Goal: Check status: Check status

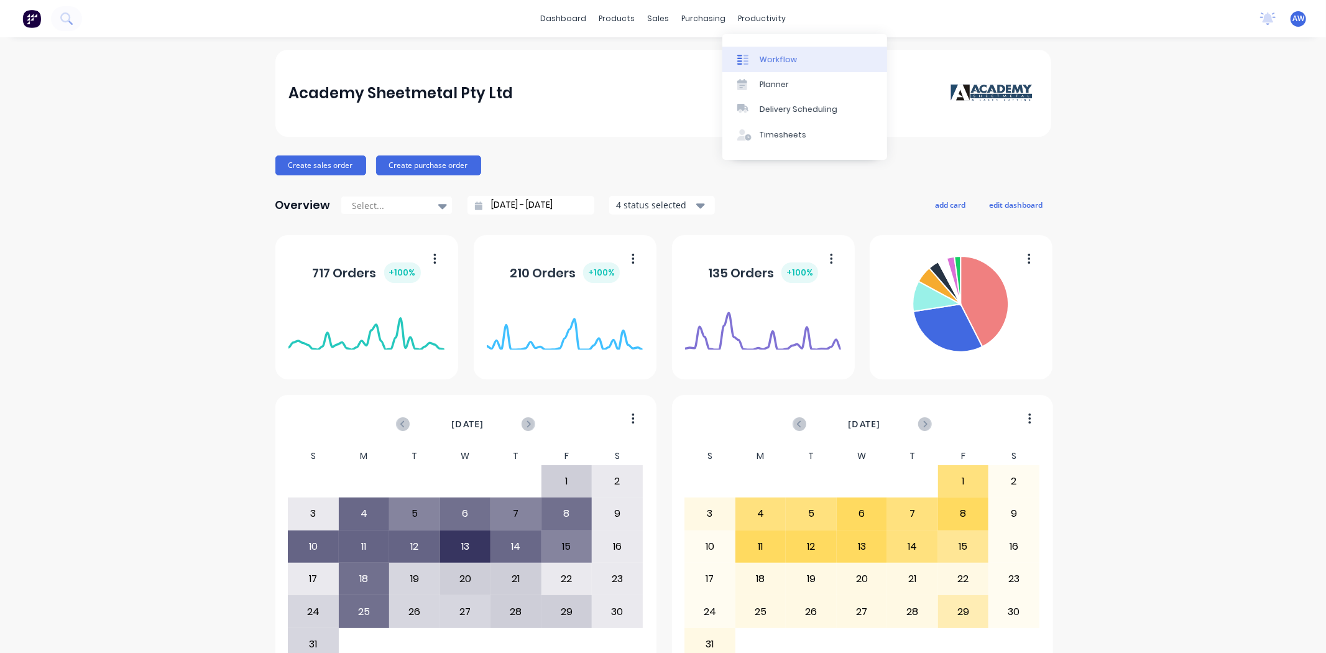
click at [768, 58] on div "Workflow" at bounding box center [778, 59] width 37 height 11
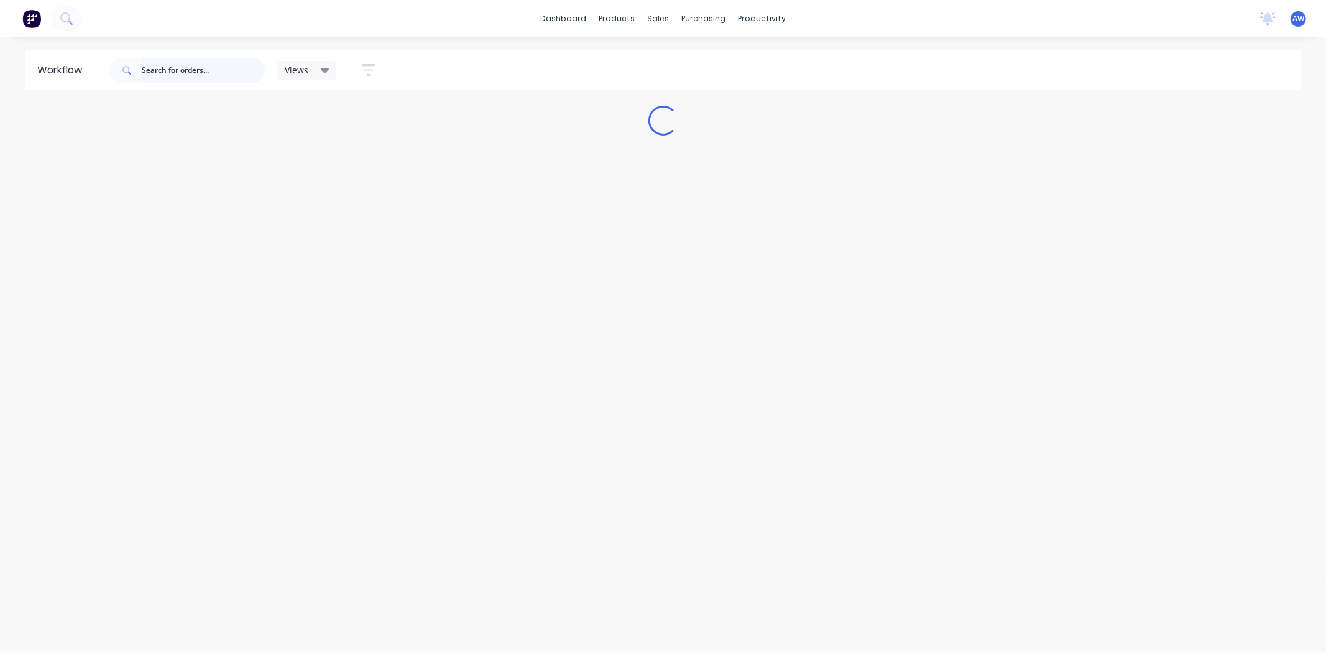
click at [199, 71] on input "text" at bounding box center [203, 70] width 123 height 25
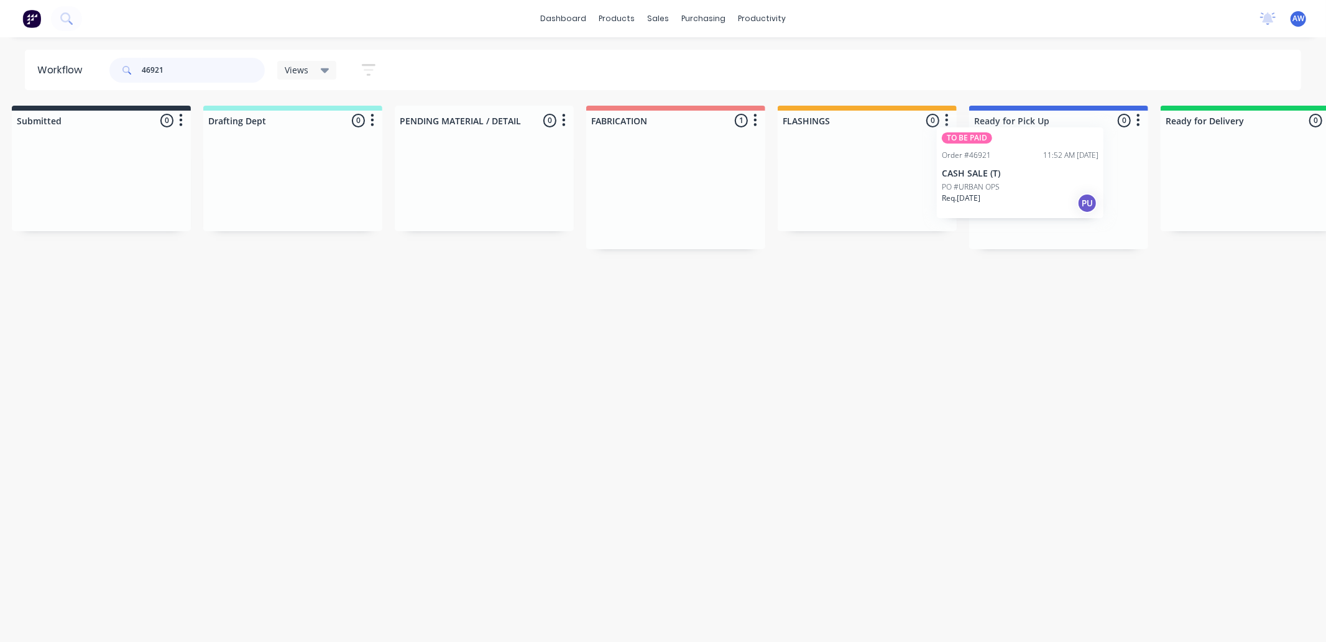
scroll to position [0, 21]
drag, startPoint x: 660, startPoint y: 201, endPoint x: 1001, endPoint y: 185, distance: 341.0
click at [1001, 185] on div "Submitted 0 Sort By Created date Required date Order number Customer name Most …" at bounding box center [1007, 178] width 2073 height 144
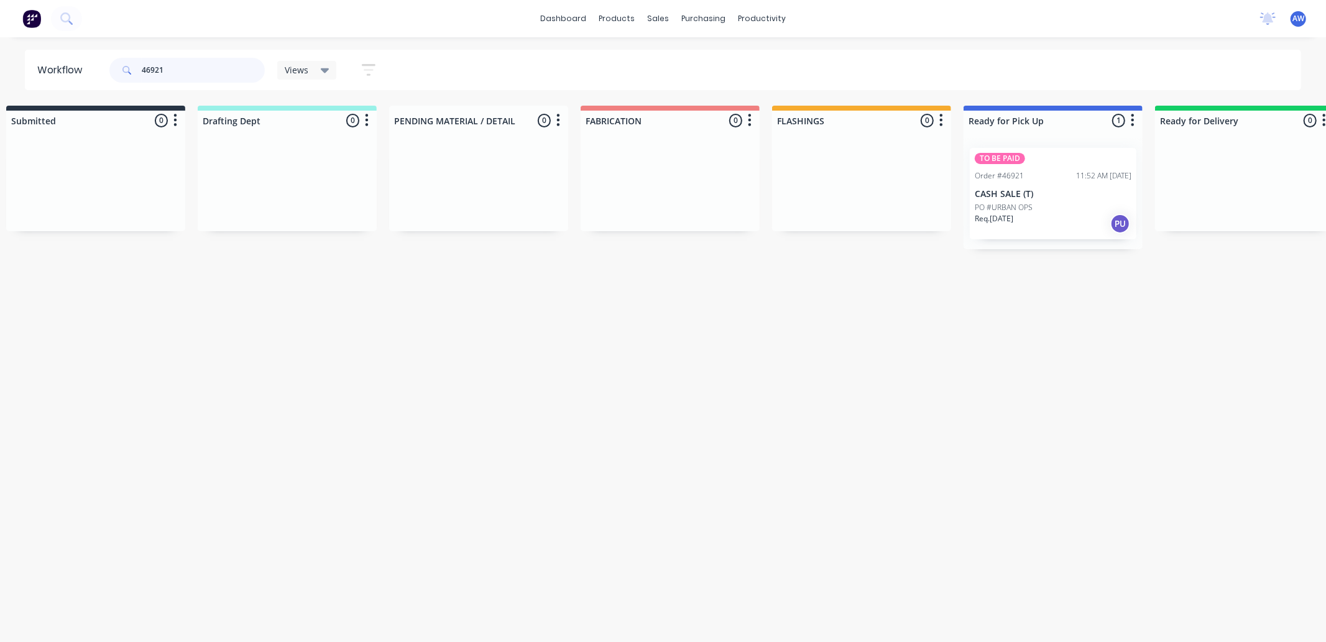
type input "46921"
click at [1004, 189] on p "CASH SALE (T)" at bounding box center [1053, 194] width 157 height 11
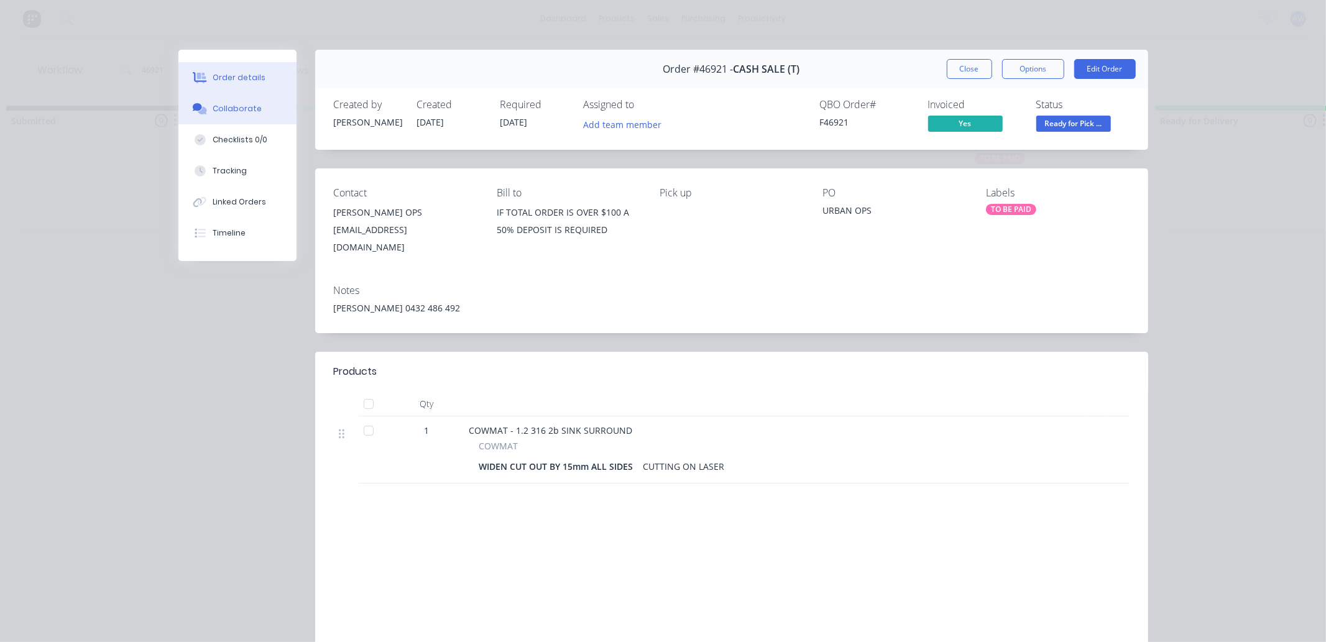
click at [235, 113] on div "Collaborate" at bounding box center [237, 108] width 49 height 11
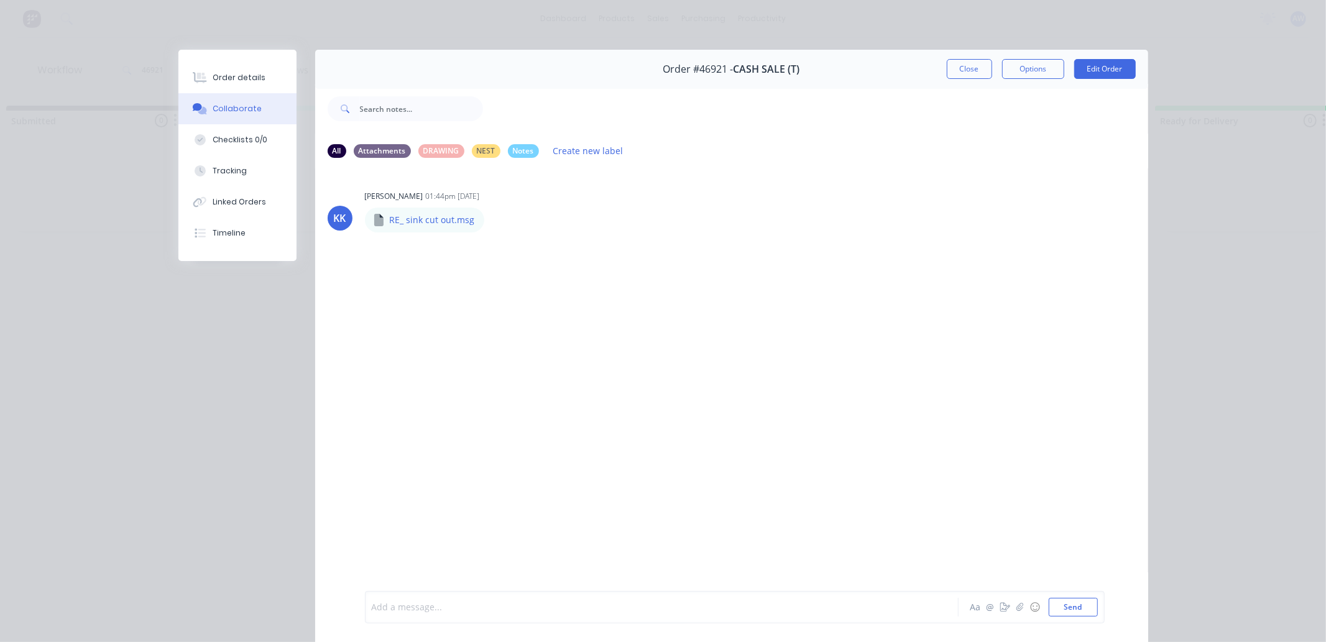
click at [450, 604] on div at bounding box center [644, 607] width 544 height 13
click at [973, 75] on button "Close" at bounding box center [969, 69] width 45 height 20
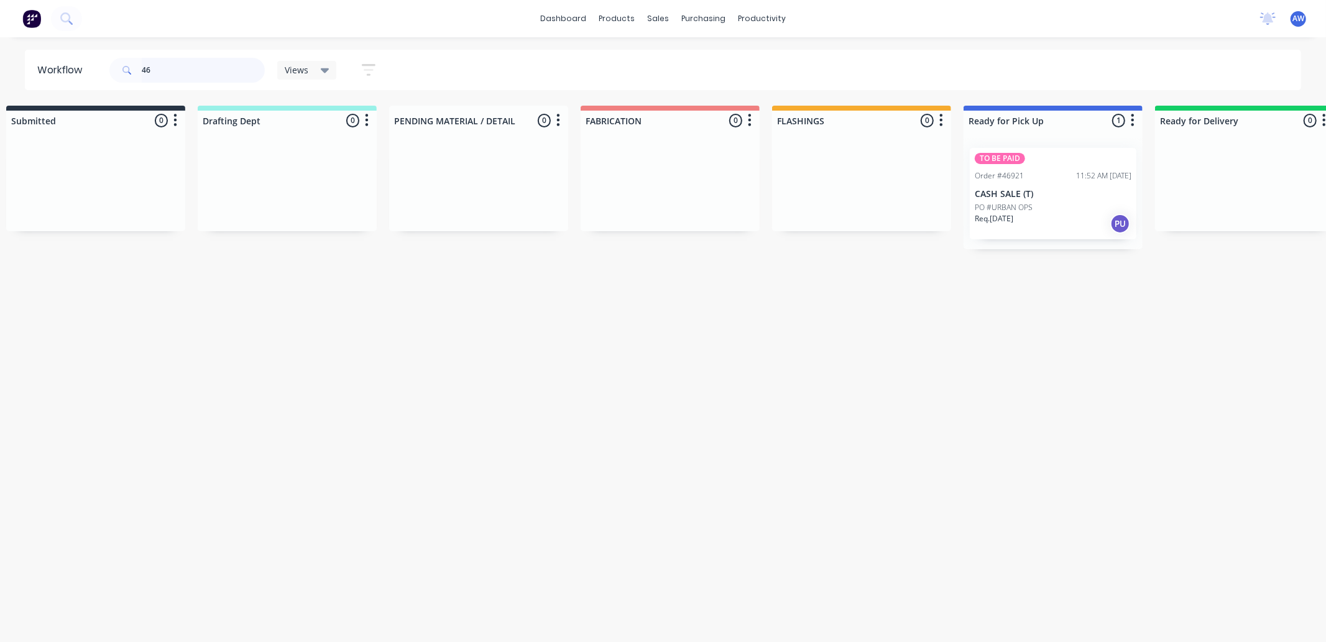
type input "4"
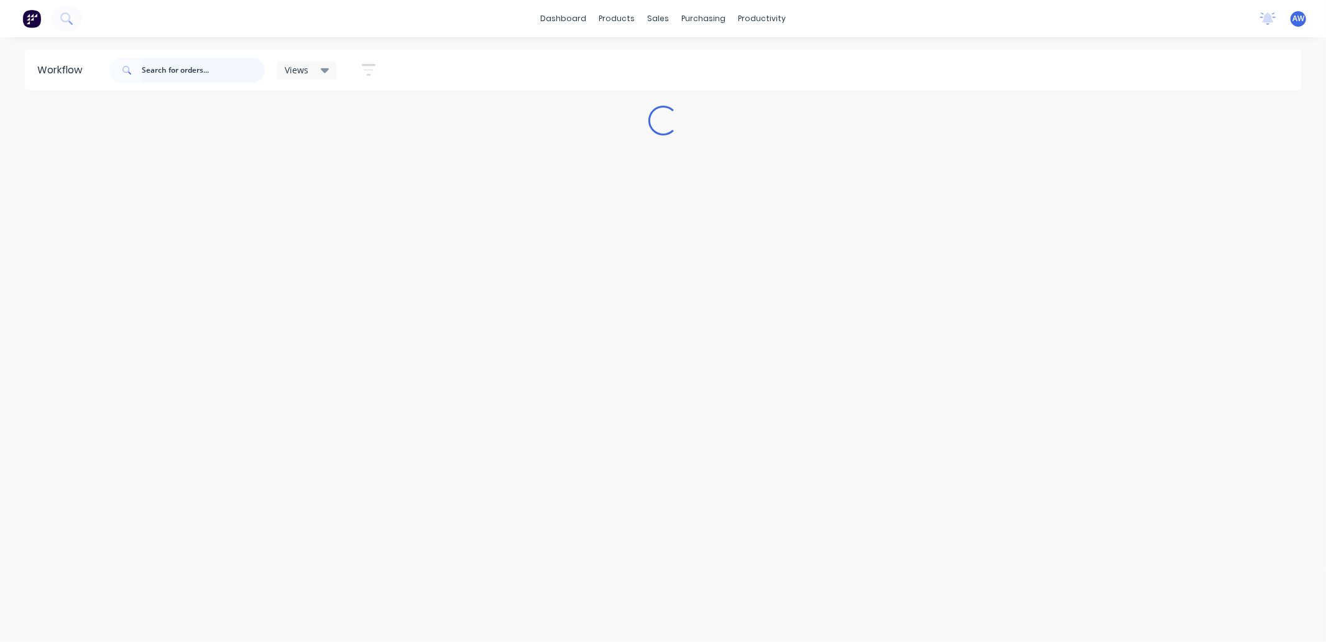
scroll to position [0, 0]
